Goal: Transaction & Acquisition: Purchase product/service

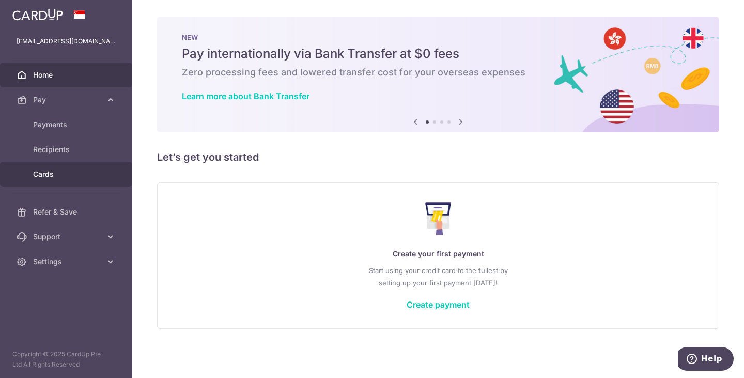
click at [83, 180] on link "Cards" at bounding box center [66, 174] width 132 height 25
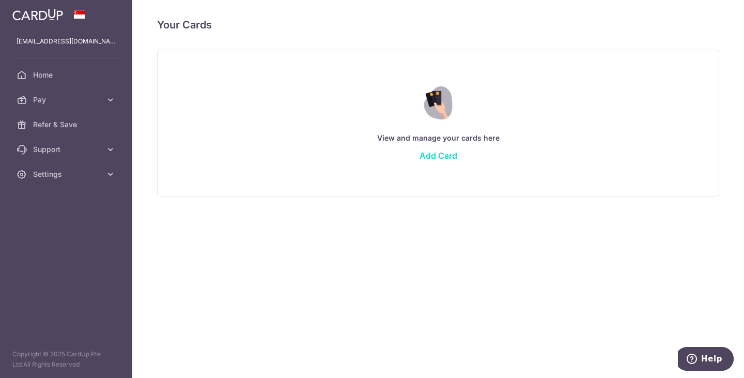
click at [446, 155] on link "Add Card" at bounding box center [439, 155] width 38 height 10
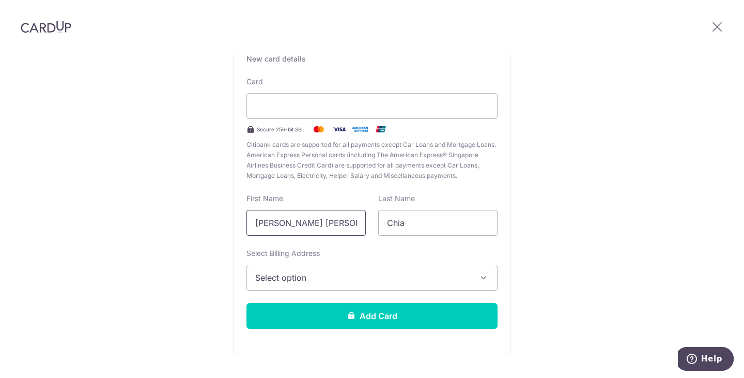
scroll to position [103, 0]
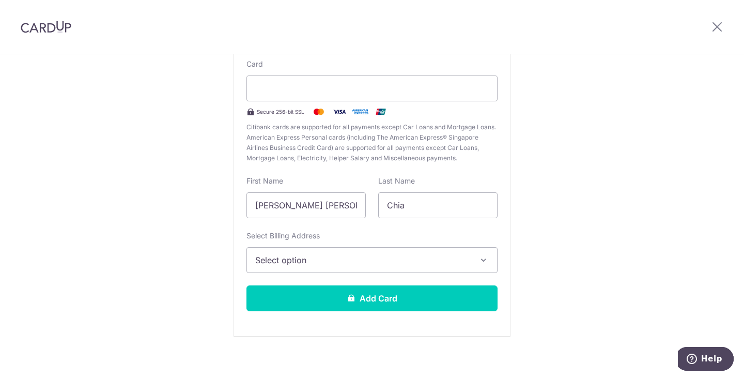
click at [344, 259] on span "Select option" at bounding box center [362, 260] width 215 height 12
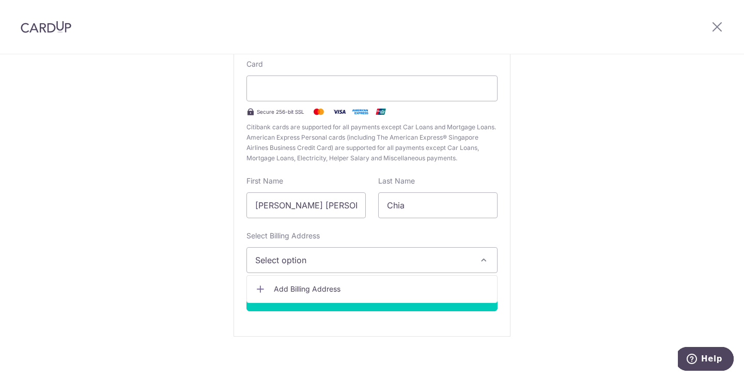
click at [345, 289] on span "Add Billing Address" at bounding box center [381, 289] width 215 height 10
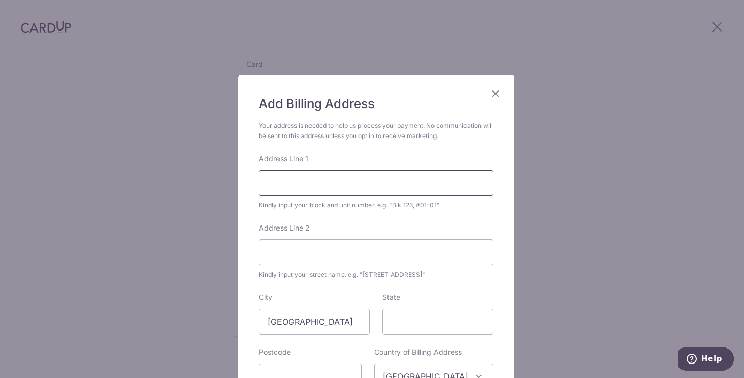
click at [316, 192] on input "Address Line 1" at bounding box center [376, 183] width 235 height 26
type input "118A, #12-55"
click at [347, 258] on input "Address Line 2" at bounding box center [376, 252] width 235 height 26
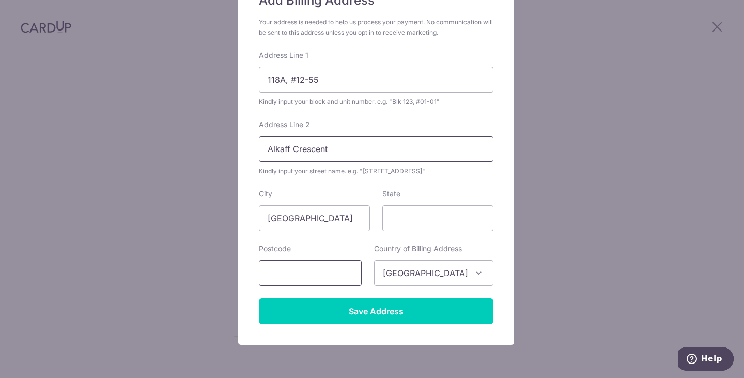
type input "Alkaff Crescent"
click at [339, 271] on input "text" at bounding box center [310, 273] width 103 height 26
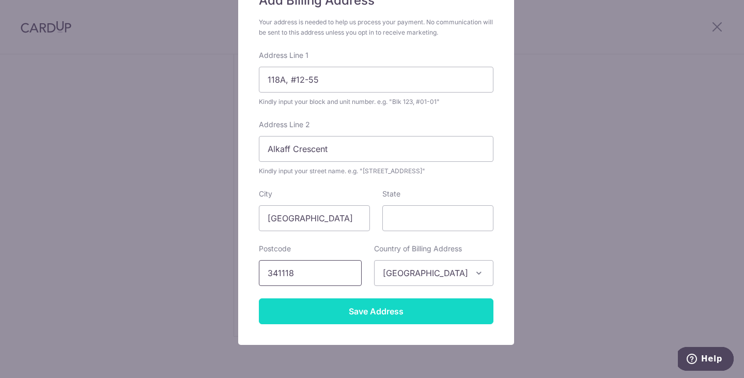
type input "341118"
click at [403, 310] on input "Save Address" at bounding box center [376, 311] width 235 height 26
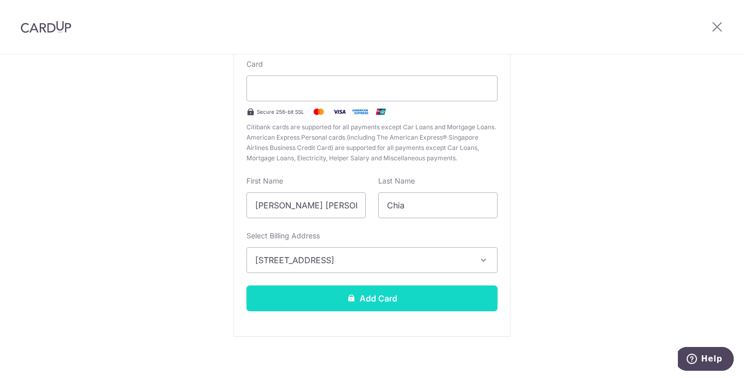
click at [372, 297] on button "Add Card" at bounding box center [371, 298] width 251 height 26
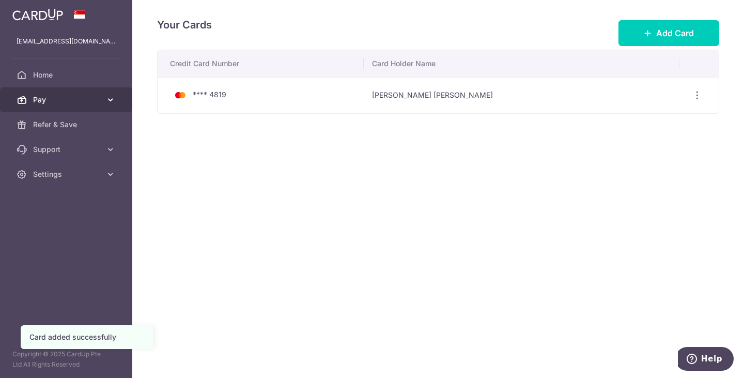
click at [95, 102] on span "Pay" at bounding box center [67, 100] width 68 height 10
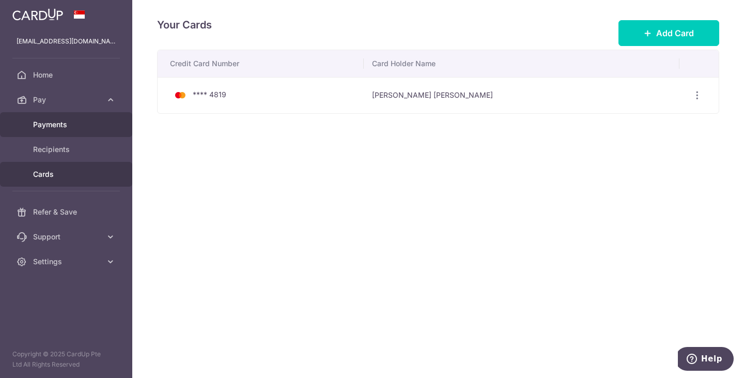
click at [86, 122] on span "Payments" at bounding box center [67, 124] width 68 height 10
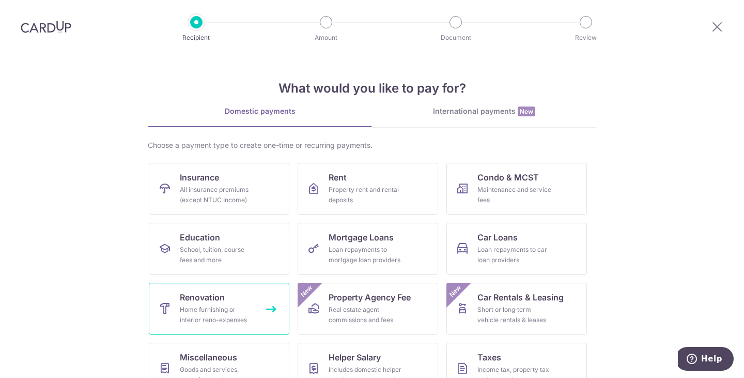
click at [233, 297] on link "Renovation Home furnishing or interior reno-expenses" at bounding box center [219, 309] width 141 height 52
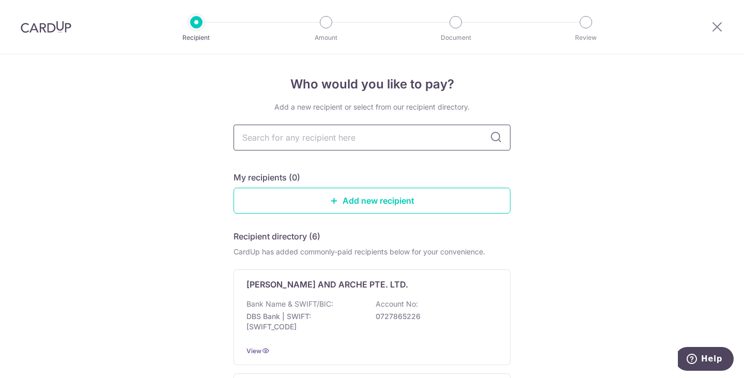
click at [374, 138] on input "text" at bounding box center [372, 138] width 277 height 26
type input "chengy"
type input "chengyi"
click at [490, 137] on icon at bounding box center [496, 137] width 12 height 12
click at [331, 139] on input "chengyi" at bounding box center [372, 138] width 277 height 26
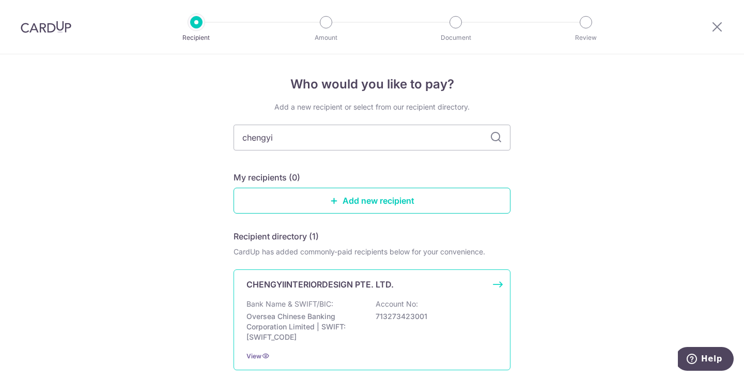
click at [346, 296] on div "CHENGYIINTERIORDESIGN PTE. LTD. Bank Name & SWIFT/BIC: Oversea Chinese Banking …" at bounding box center [372, 319] width 277 height 101
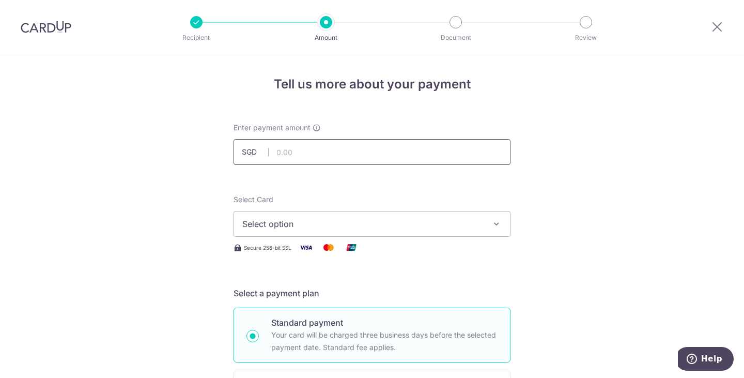
click at [319, 156] on input "text" at bounding box center [372, 152] width 277 height 26
drag, startPoint x: 277, startPoint y: 153, endPoint x: 289, endPoint y: 153, distance: 11.4
click at [289, 153] on input "15552.50" at bounding box center [372, 152] width 277 height 26
click at [318, 154] on input "15552.50" at bounding box center [372, 152] width 277 height 26
type input "15,552.50"
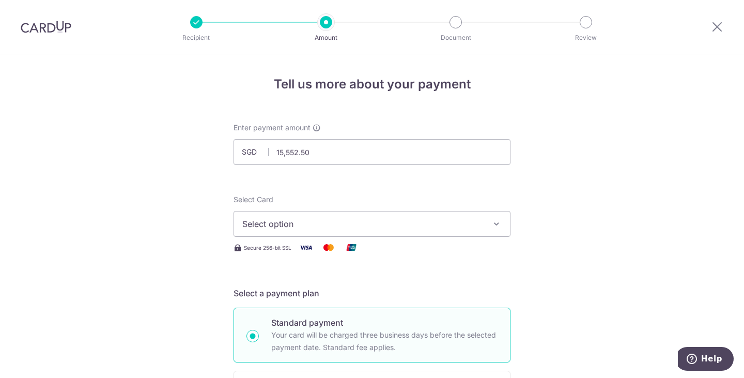
click at [344, 225] on span "Select option" at bounding box center [362, 224] width 241 height 12
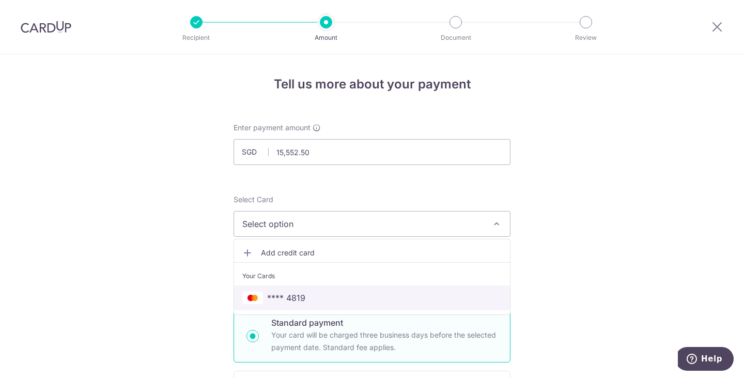
click at [330, 292] on span "**** 4819" at bounding box center [371, 297] width 259 height 12
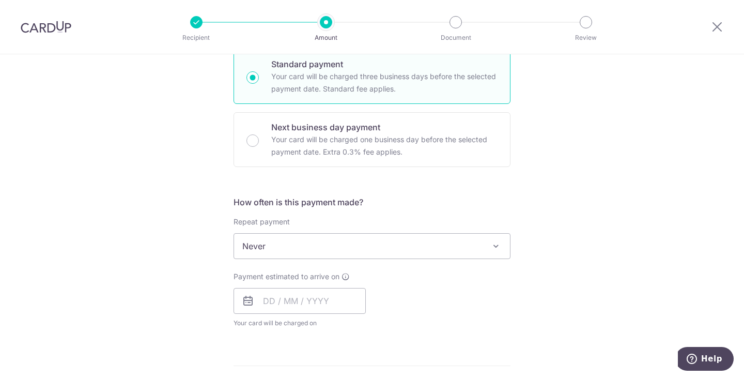
scroll to position [310, 0]
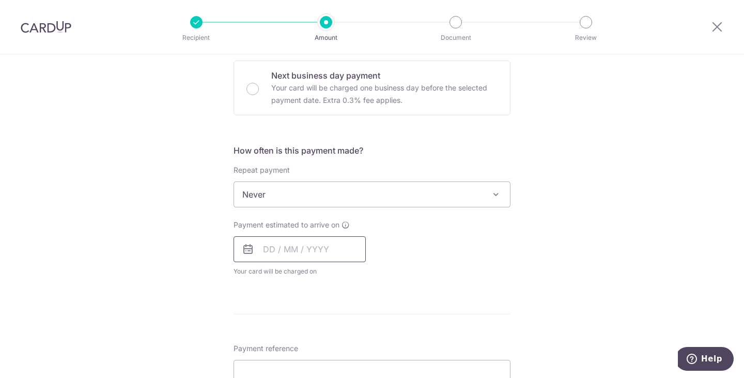
click at [261, 251] on input "text" at bounding box center [300, 249] width 132 height 26
click at [312, 363] on link "15" at bounding box center [316, 363] width 17 height 17
type input "[DATE]"
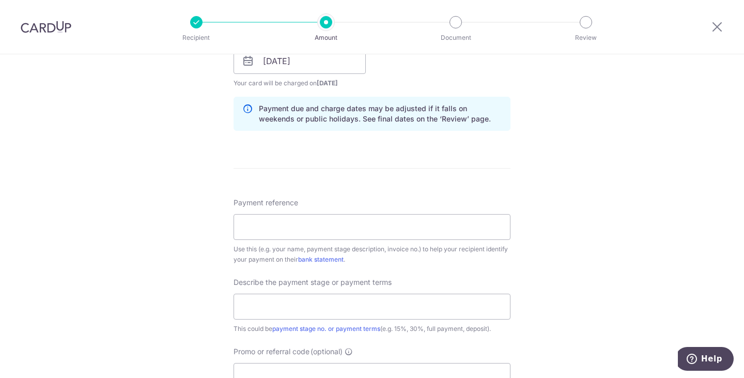
scroll to position [517, 0]
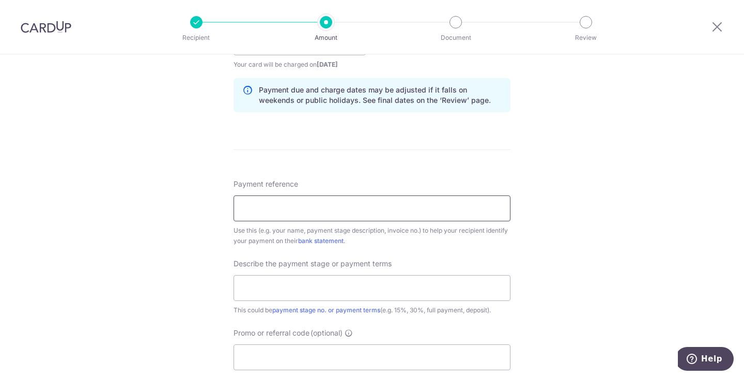
click at [331, 204] on input "Payment reference" at bounding box center [372, 208] width 277 height 26
type input "1"
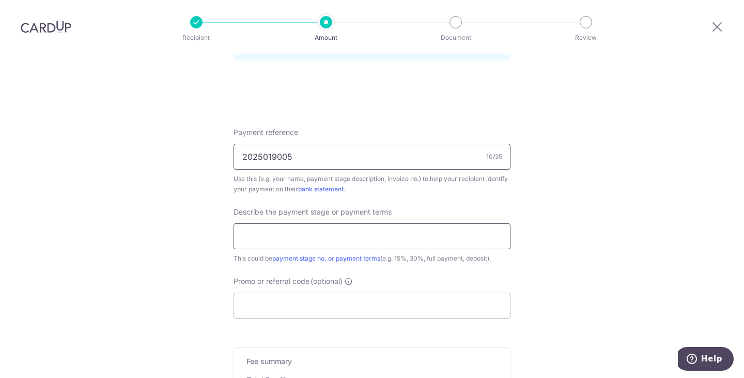
type input "2025019005"
click at [359, 236] on input "text" at bounding box center [372, 236] width 277 height 26
click at [289, 239] on input "50% second payment 2nd" at bounding box center [372, 236] width 277 height 26
drag, startPoint x: 315, startPoint y: 234, endPoint x: 300, endPoint y: 238, distance: 15.4
click at [300, 238] on input "50% payment 2nd" at bounding box center [372, 236] width 277 height 26
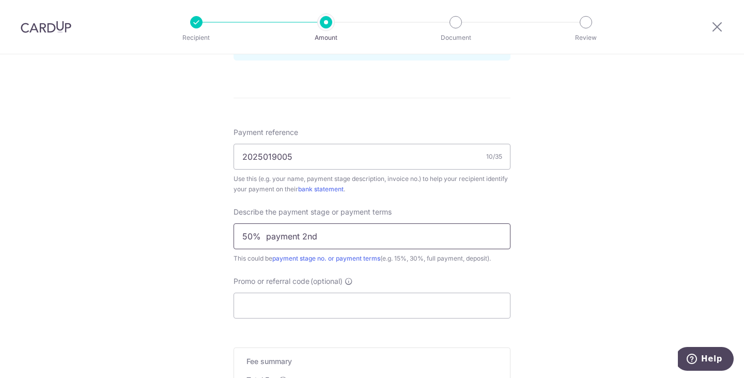
click at [259, 236] on input "50% payment 2nd" at bounding box center [372, 236] width 277 height 26
paste input "2nd"
click at [329, 236] on input "50% 2nd payment 2nd" at bounding box center [372, 236] width 277 height 26
type input "50% 2nd payment 2"
click at [316, 302] on input "Promo or referral code (optional)" at bounding box center [372, 305] width 277 height 26
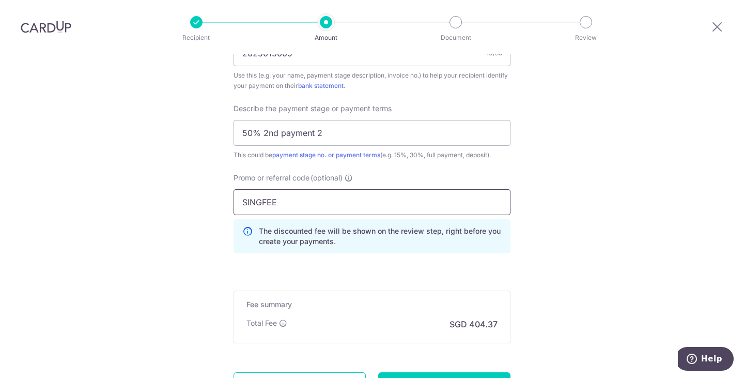
scroll to position [723, 0]
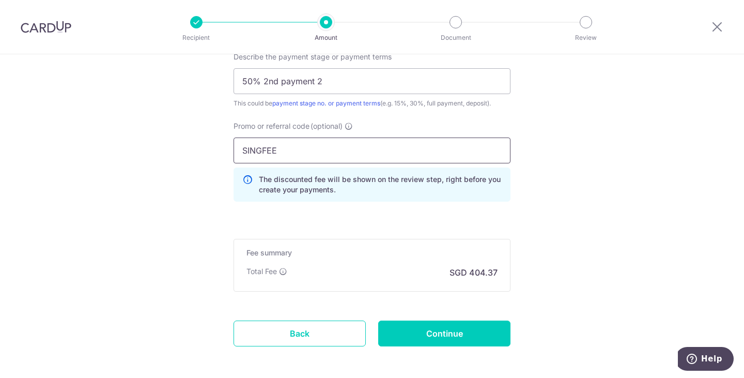
click at [266, 149] on input "SINGFEE" at bounding box center [372, 150] width 277 height 26
type input "SINGFREE"
click at [473, 328] on input "Continue" at bounding box center [444, 333] width 132 height 26
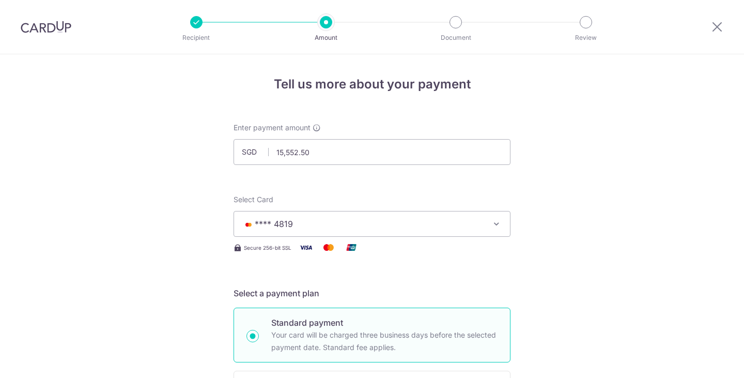
scroll to position [784, 0]
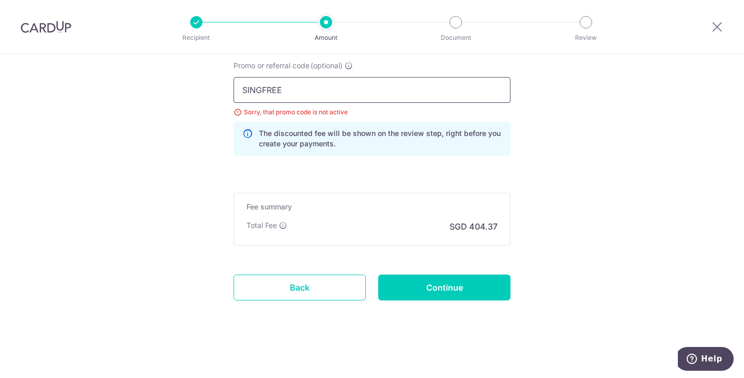
drag, startPoint x: 321, startPoint y: 94, endPoint x: 214, endPoint y: 85, distance: 107.3
type input "OFF225"
click at [469, 286] on input "Continue" at bounding box center [444, 287] width 132 height 26
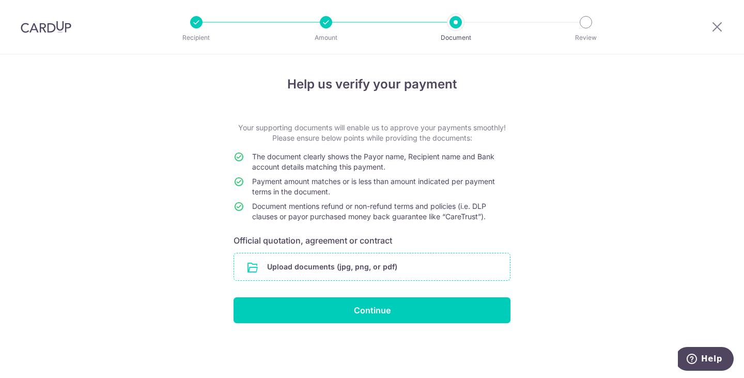
click at [320, 266] on input "file" at bounding box center [372, 266] width 276 height 27
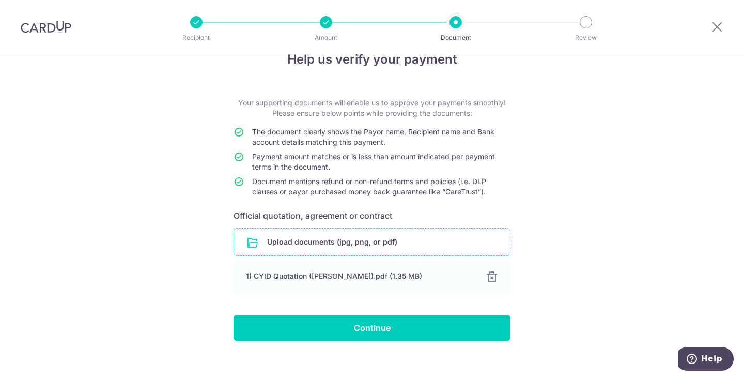
scroll to position [36, 0]
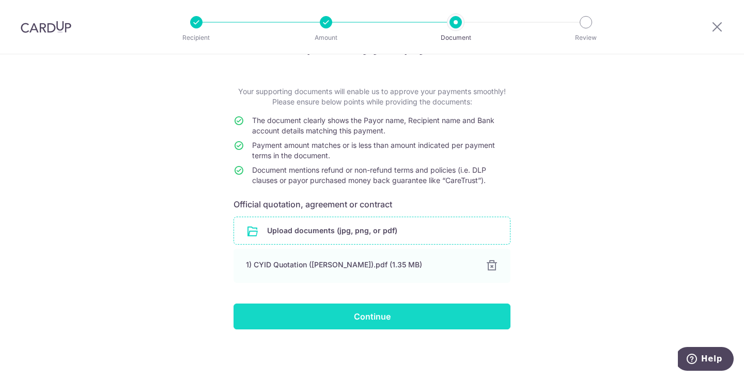
click at [428, 314] on input "Continue" at bounding box center [372, 316] width 277 height 26
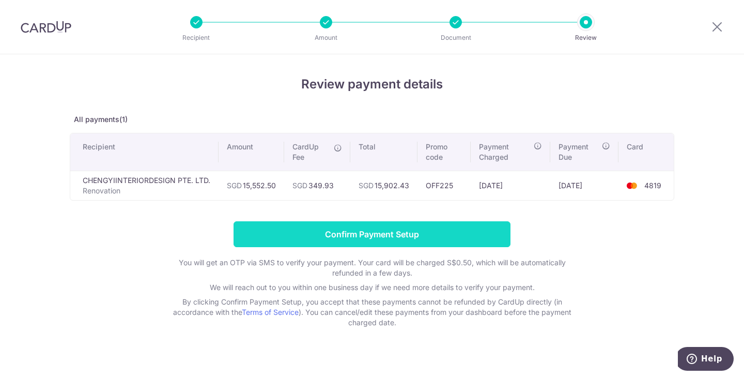
click at [379, 233] on input "Confirm Payment Setup" at bounding box center [372, 234] width 277 height 26
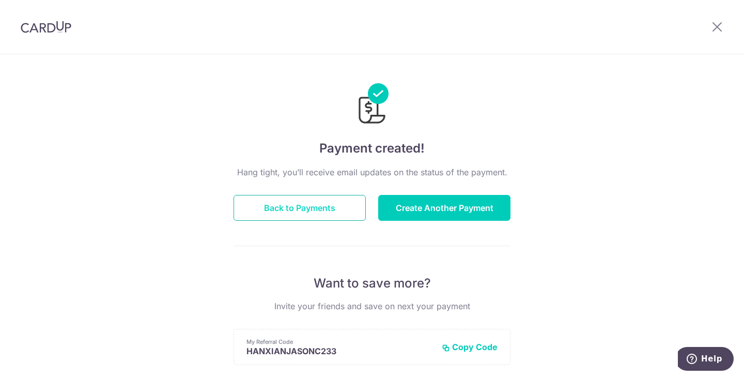
click at [323, 207] on button "Back to Payments" at bounding box center [300, 208] width 132 height 26
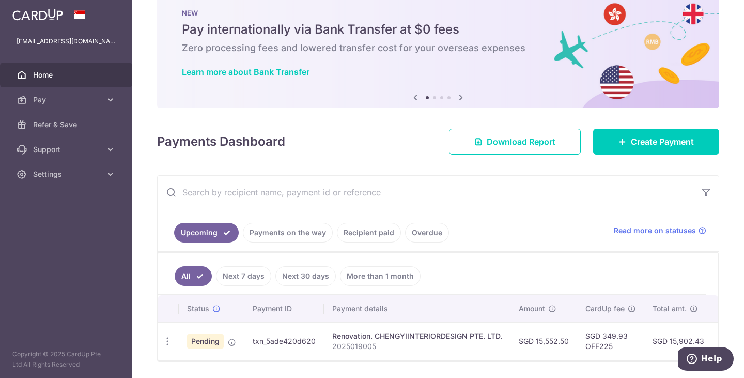
scroll to position [62, 0]
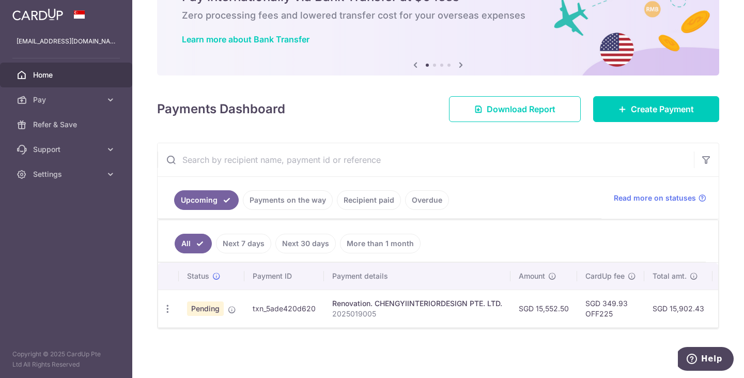
drag, startPoint x: 251, startPoint y: 305, endPoint x: 313, endPoint y: 303, distance: 62.0
click at [313, 303] on td "txn_5ade420d620" at bounding box center [284, 308] width 80 height 38
copy td "txn_5ade420d620"
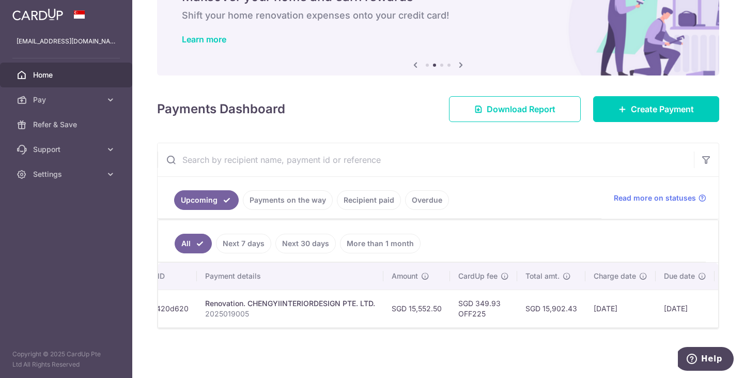
scroll to position [0, 0]
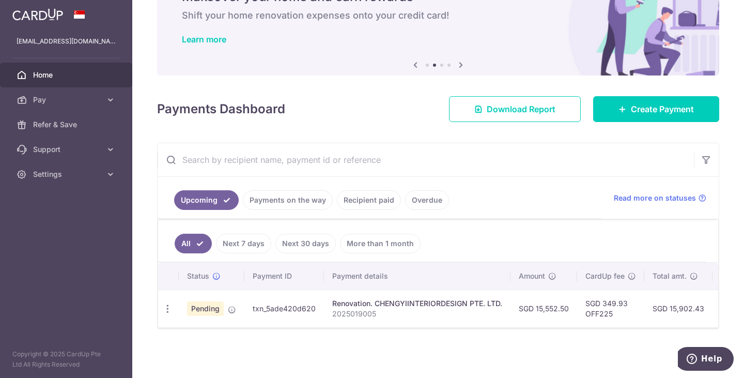
click at [399, 343] on div "× Pause Schedule Pause all future payments in this series Pause just this one p…" at bounding box center [438, 189] width 612 height 378
